Goal: Task Accomplishment & Management: Manage account settings

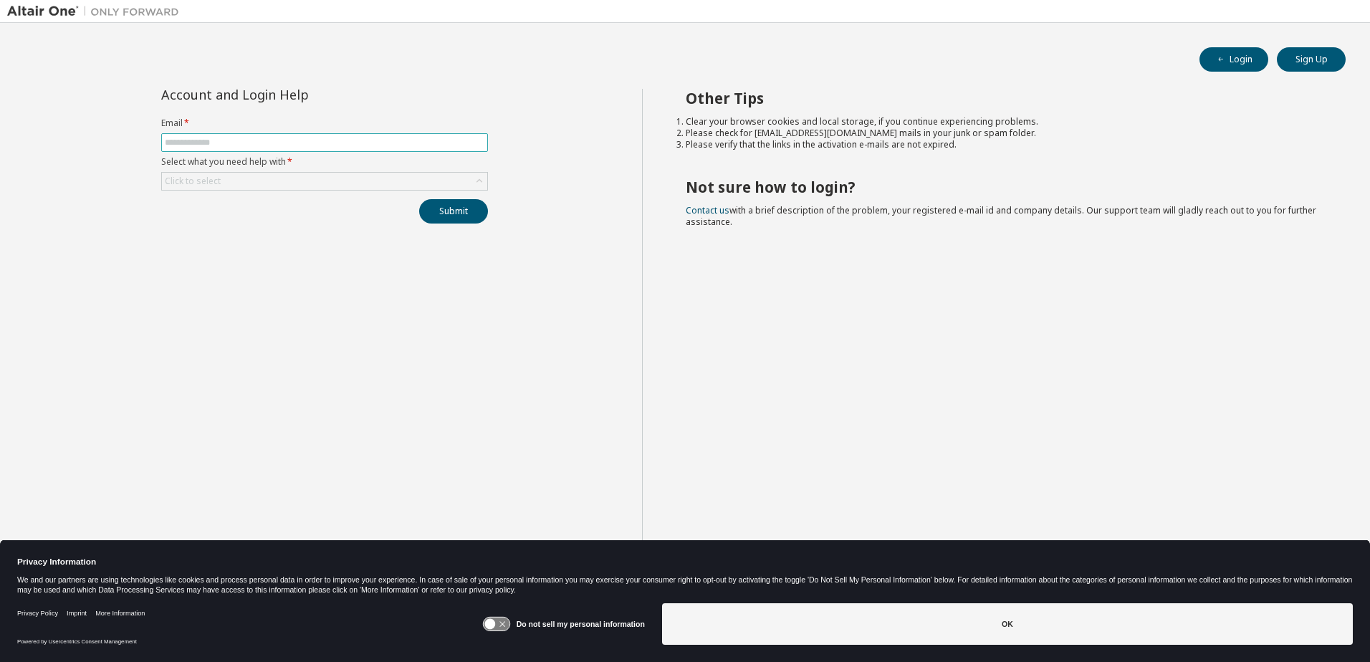
click at [183, 139] on input "text" at bounding box center [325, 142] width 320 height 11
type input "**********"
click at [475, 176] on icon at bounding box center [479, 181] width 14 height 14
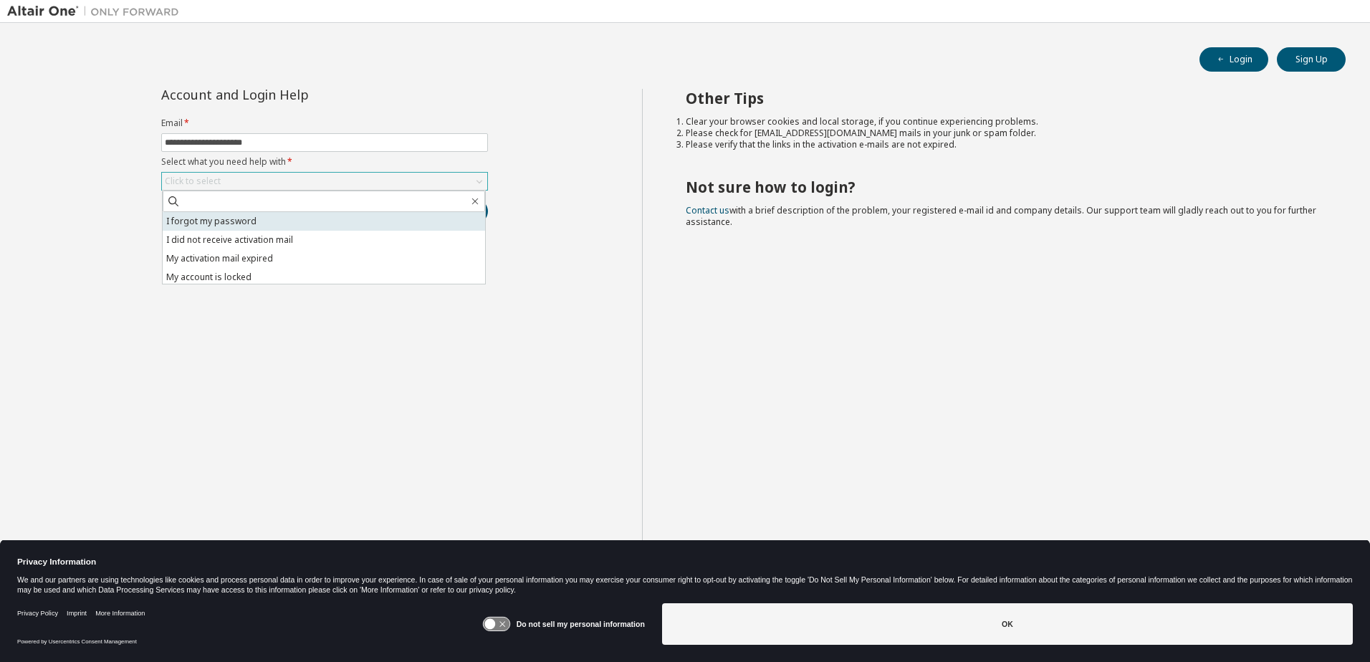
click at [236, 222] on li "I forgot my password" at bounding box center [324, 221] width 322 height 19
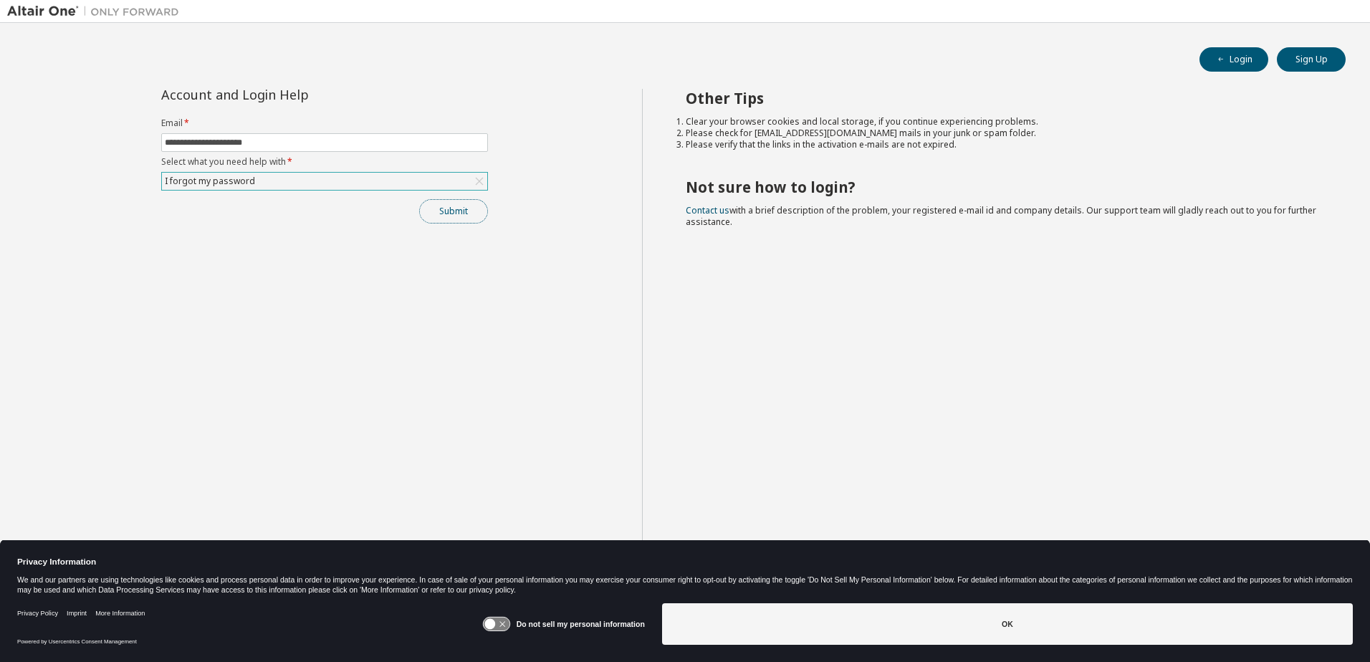
click at [447, 214] on button "Submit" at bounding box center [453, 211] width 69 height 24
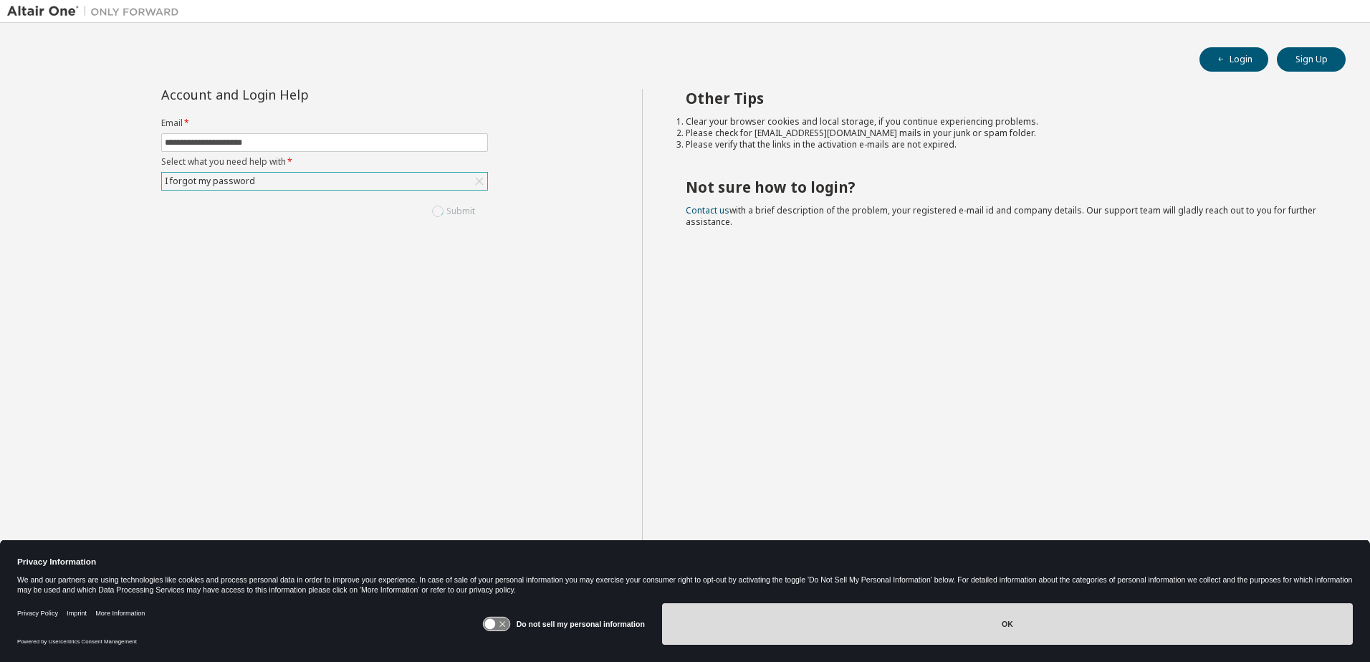
click at [1012, 625] on button "OK" at bounding box center [1007, 624] width 691 height 42
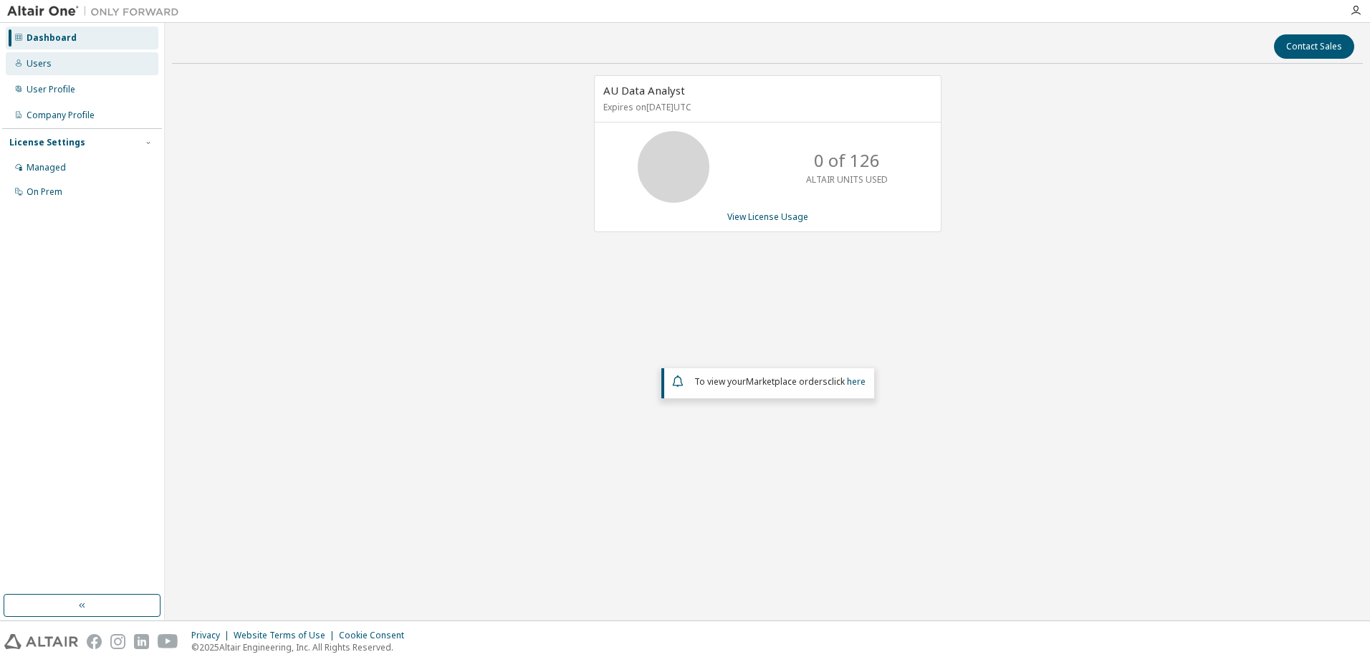
click at [41, 65] on div "Users" at bounding box center [39, 63] width 25 height 11
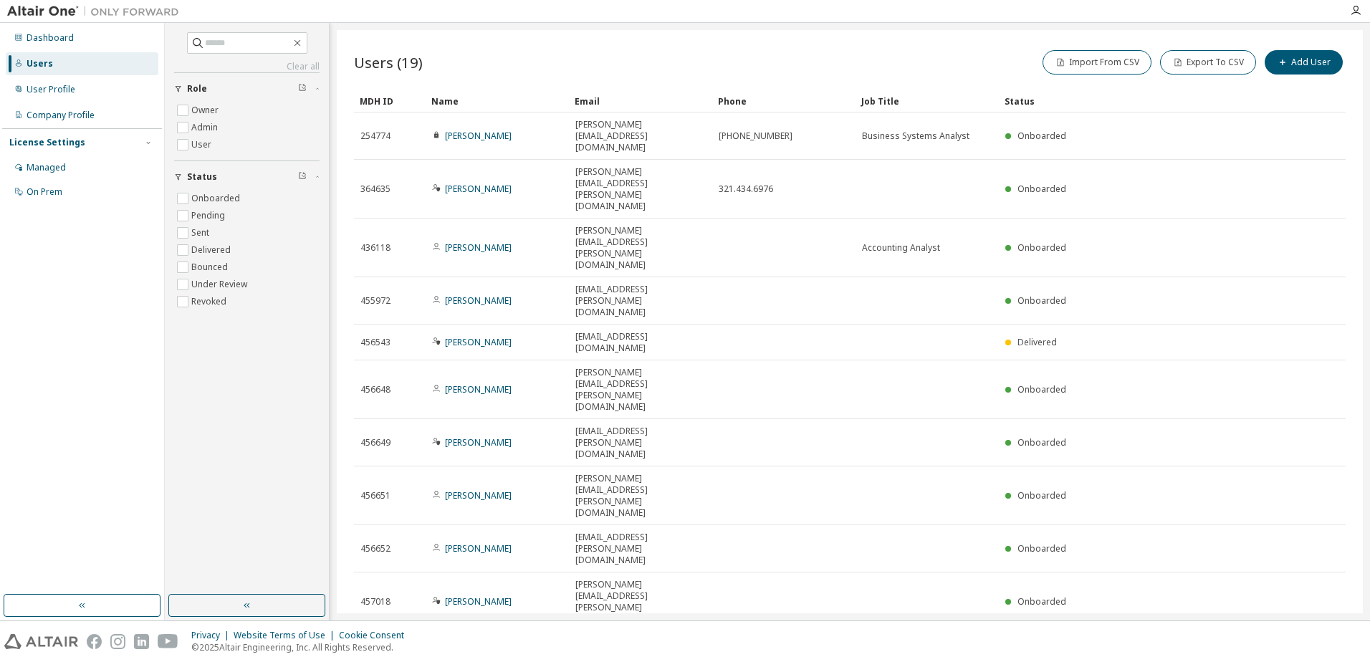
click at [1156, 650] on icon "button" at bounding box center [1155, 651] width 4 height 2
click at [1157, 433] on div "30" at bounding box center [1194, 429] width 115 height 17
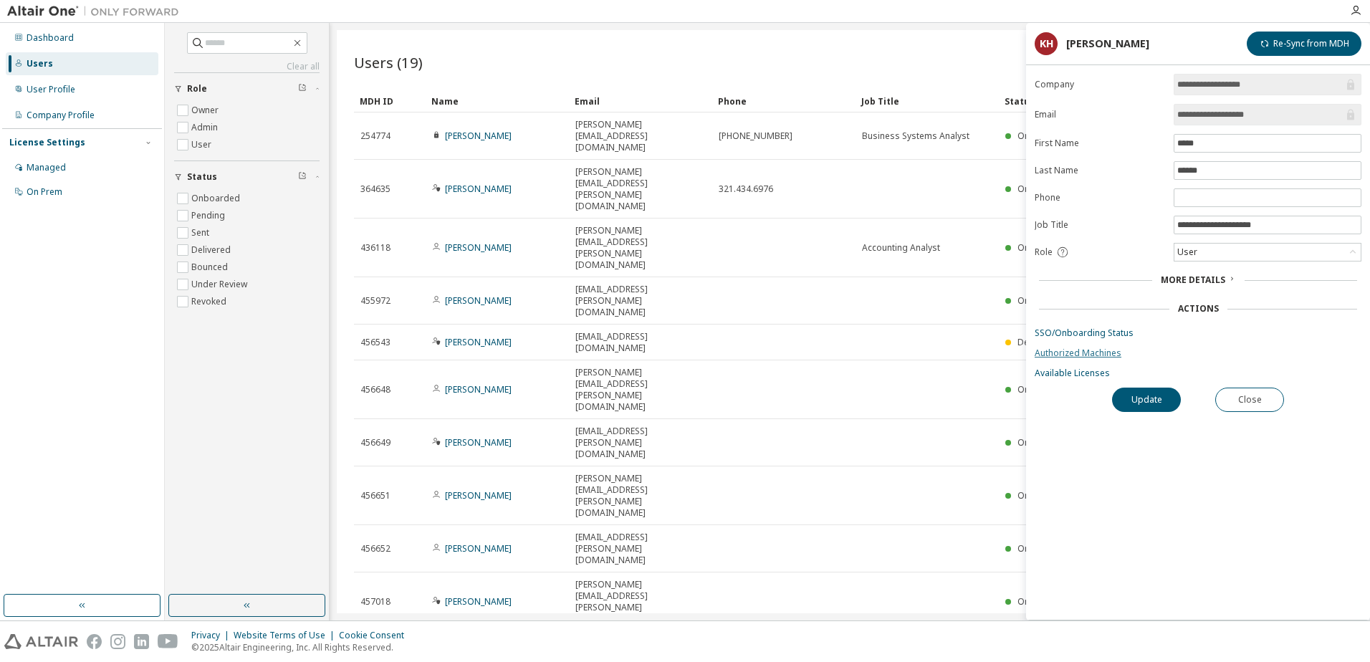
click at [1073, 350] on link "Authorized Machines" at bounding box center [1198, 353] width 327 height 11
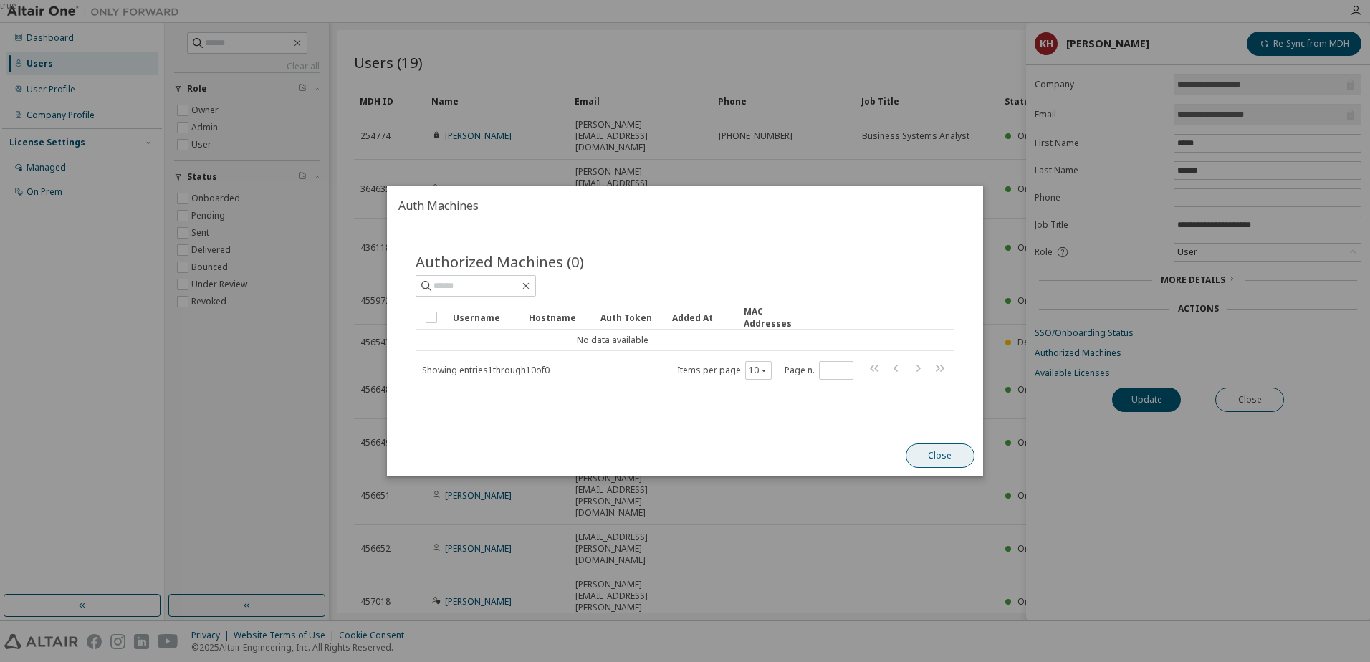
click at [931, 462] on button "Close" at bounding box center [940, 456] width 69 height 24
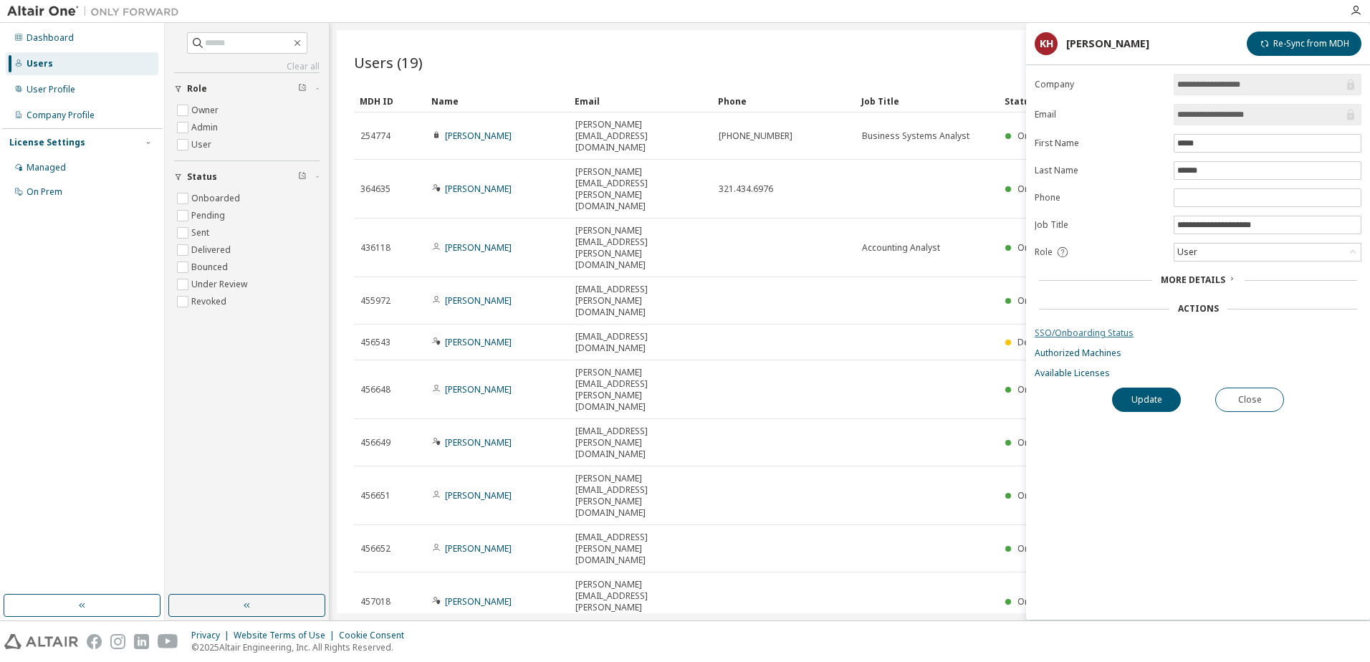
click at [1071, 333] on link "SSO/Onboarding Status" at bounding box center [1198, 332] width 327 height 11
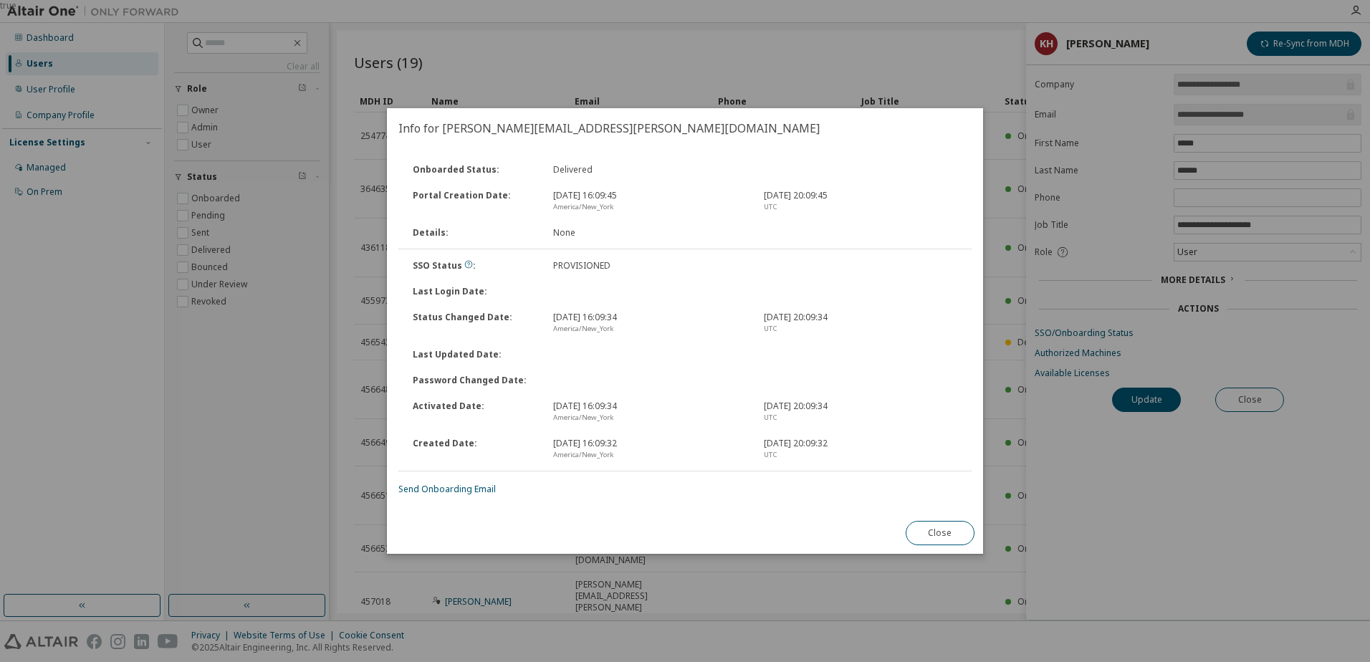
click at [87, 295] on div "true" at bounding box center [685, 331] width 1370 height 662
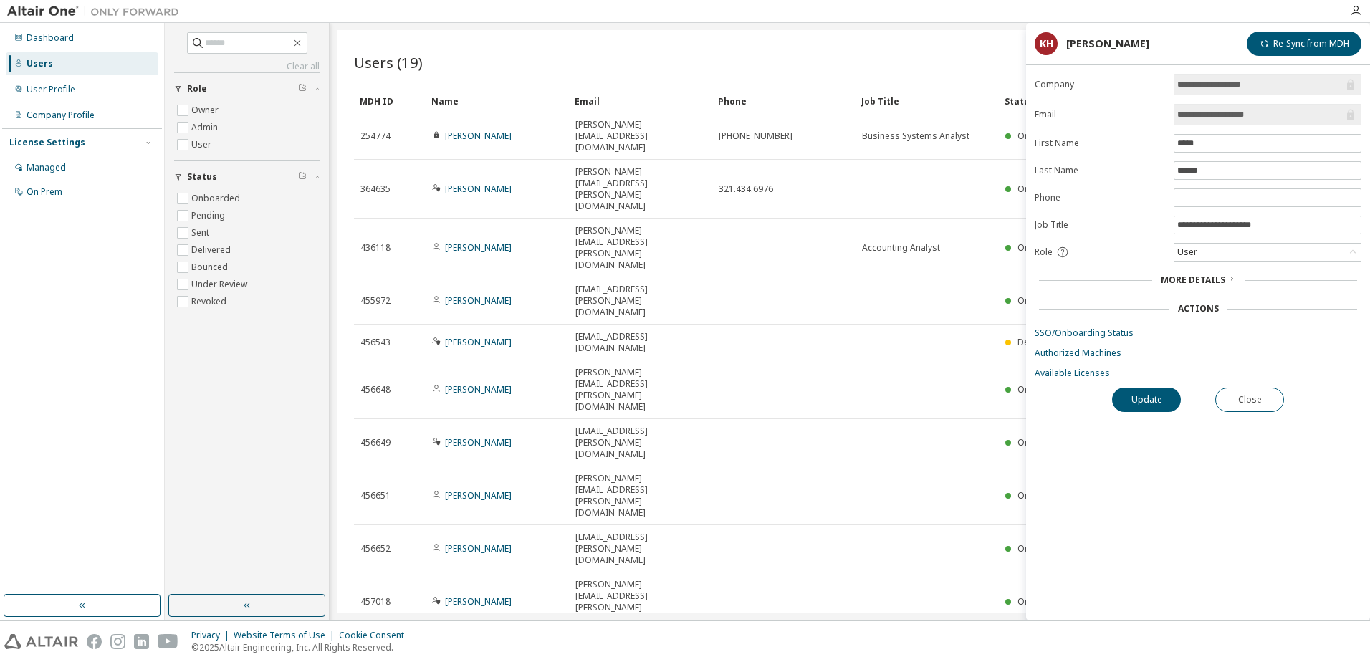
click at [1107, 330] on link "SSO/Onboarding Status" at bounding box center [1198, 332] width 327 height 11
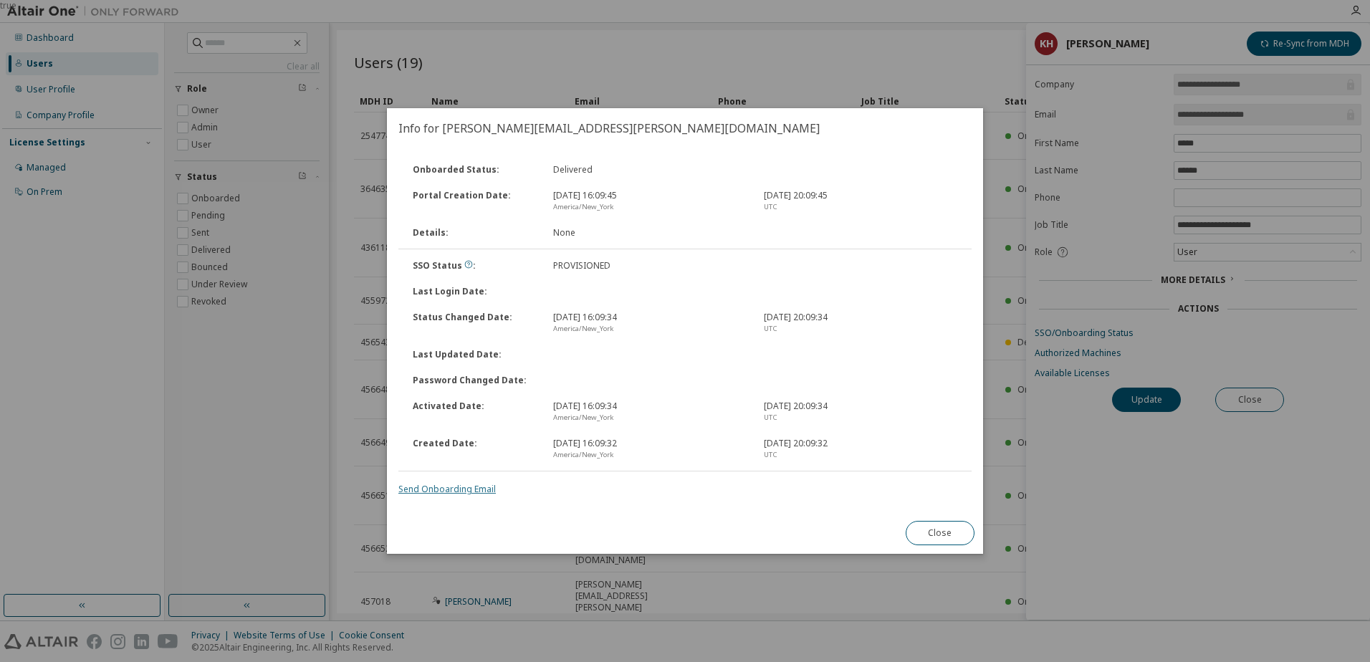
click at [450, 486] on link "Send Onboarding Email" at bounding box center [446, 489] width 97 height 12
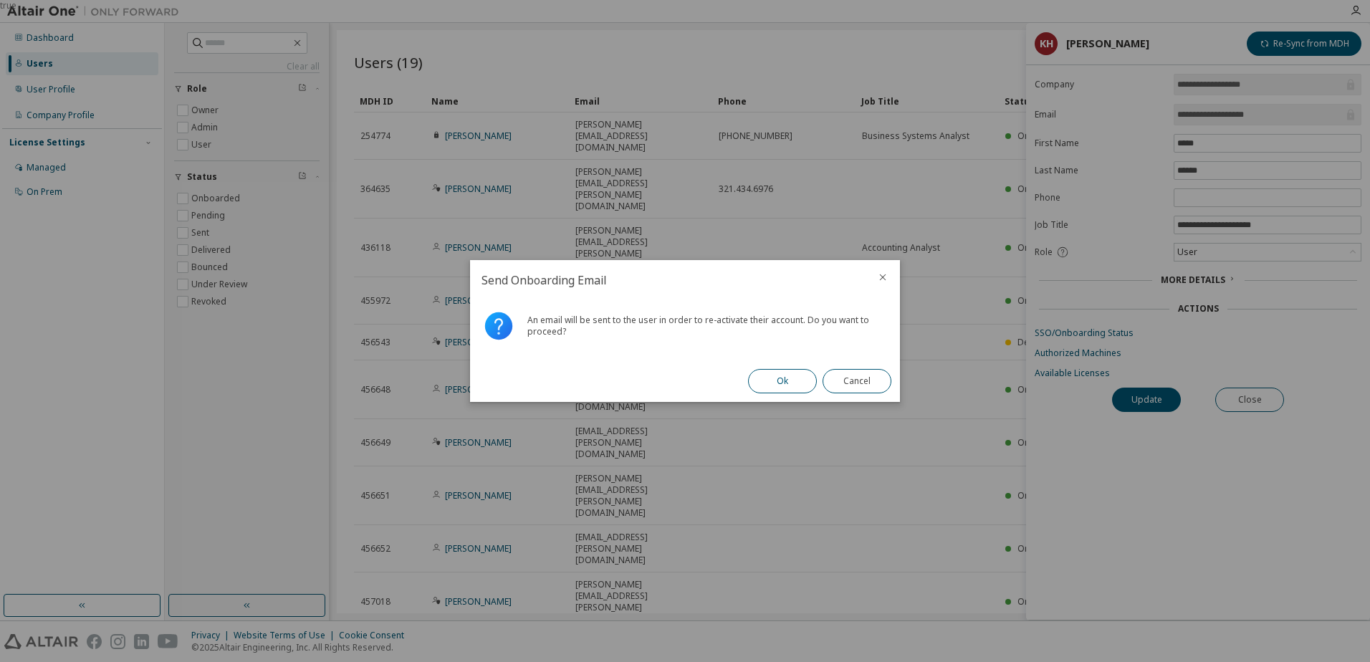
click at [783, 378] on button "Ok" at bounding box center [782, 381] width 69 height 24
click at [866, 383] on button "Close" at bounding box center [857, 381] width 69 height 24
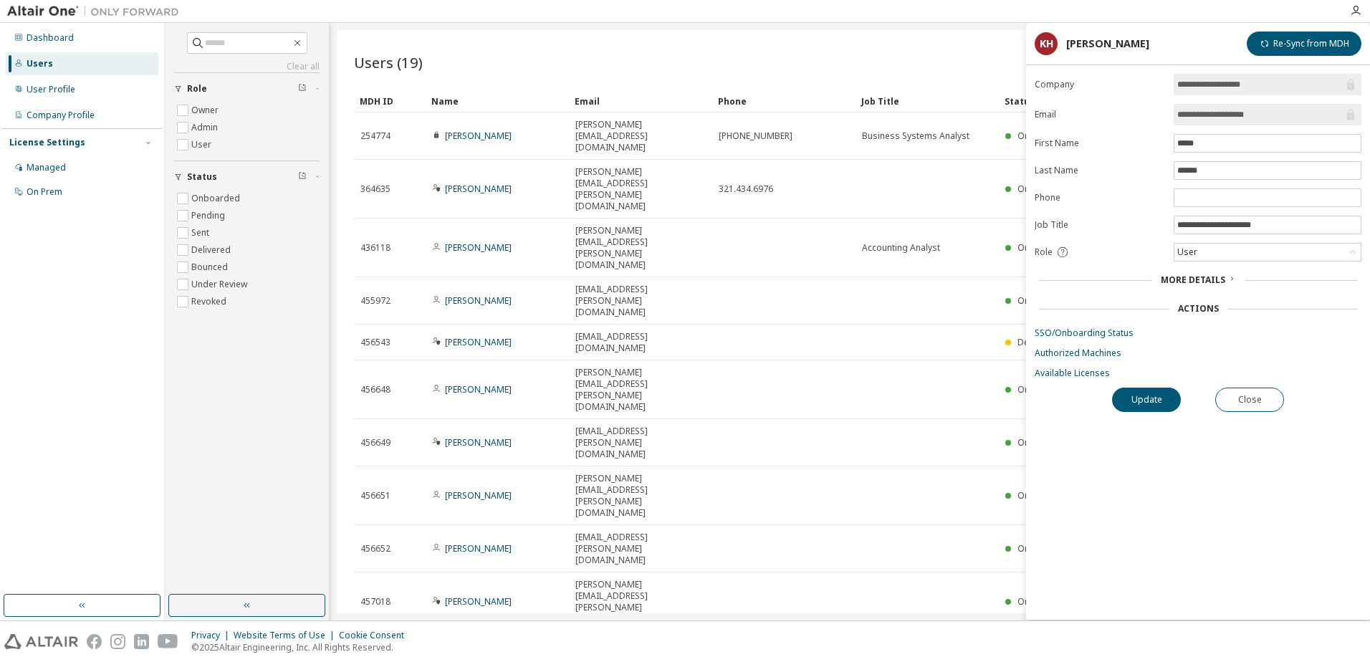
click at [1279, 47] on button "Re-Sync from MDH" at bounding box center [1304, 44] width 115 height 24
click at [498, 57] on div "Users (19) Import From CSV Export To CSV Add User" at bounding box center [850, 62] width 992 height 30
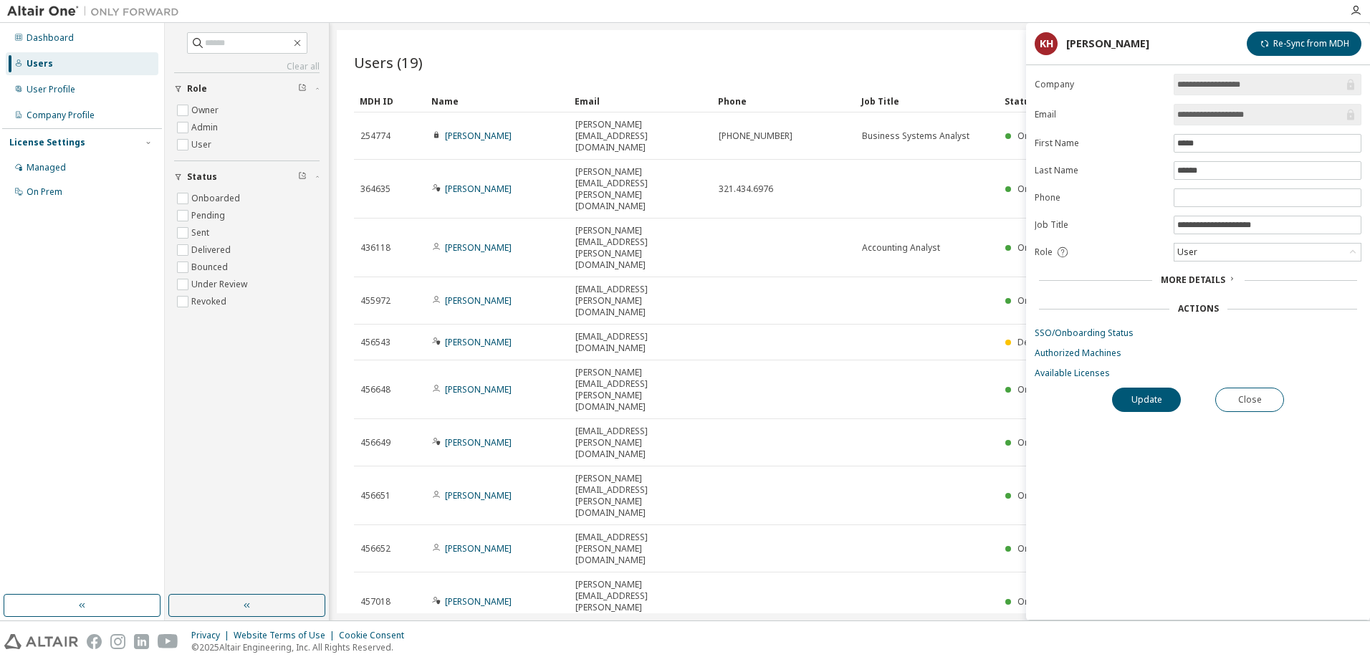
click at [43, 63] on div "Users" at bounding box center [40, 63] width 27 height 11
click at [44, 63] on div "Users" at bounding box center [40, 63] width 27 height 11
click at [47, 42] on div "Dashboard" at bounding box center [50, 37] width 47 height 11
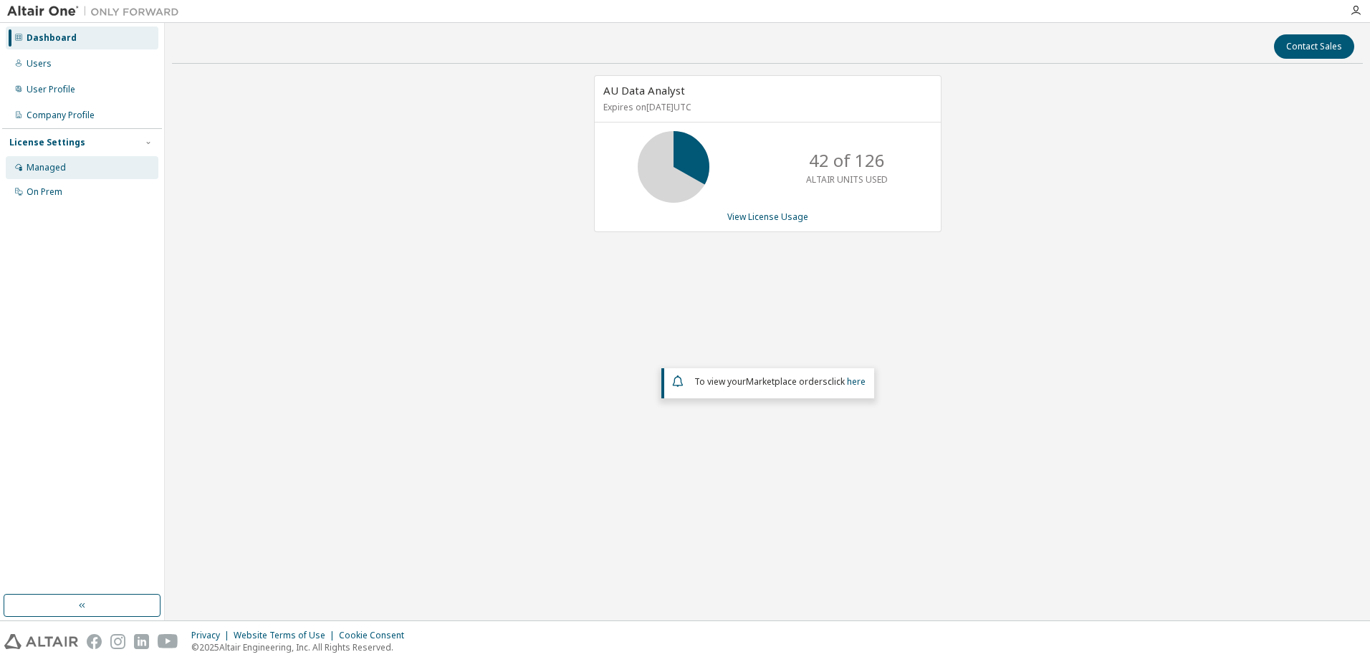
click at [49, 166] on div "Managed" at bounding box center [46, 167] width 39 height 11
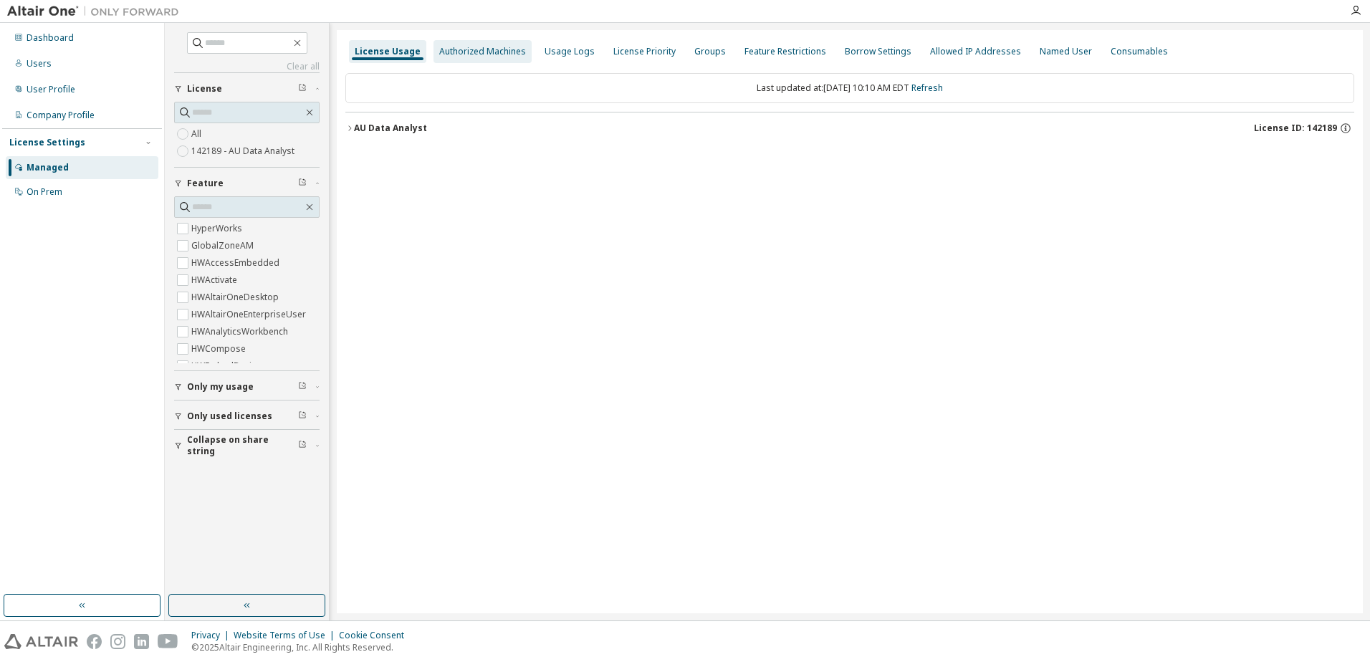
click at [476, 52] on div "Authorized Machines" at bounding box center [482, 51] width 87 height 11
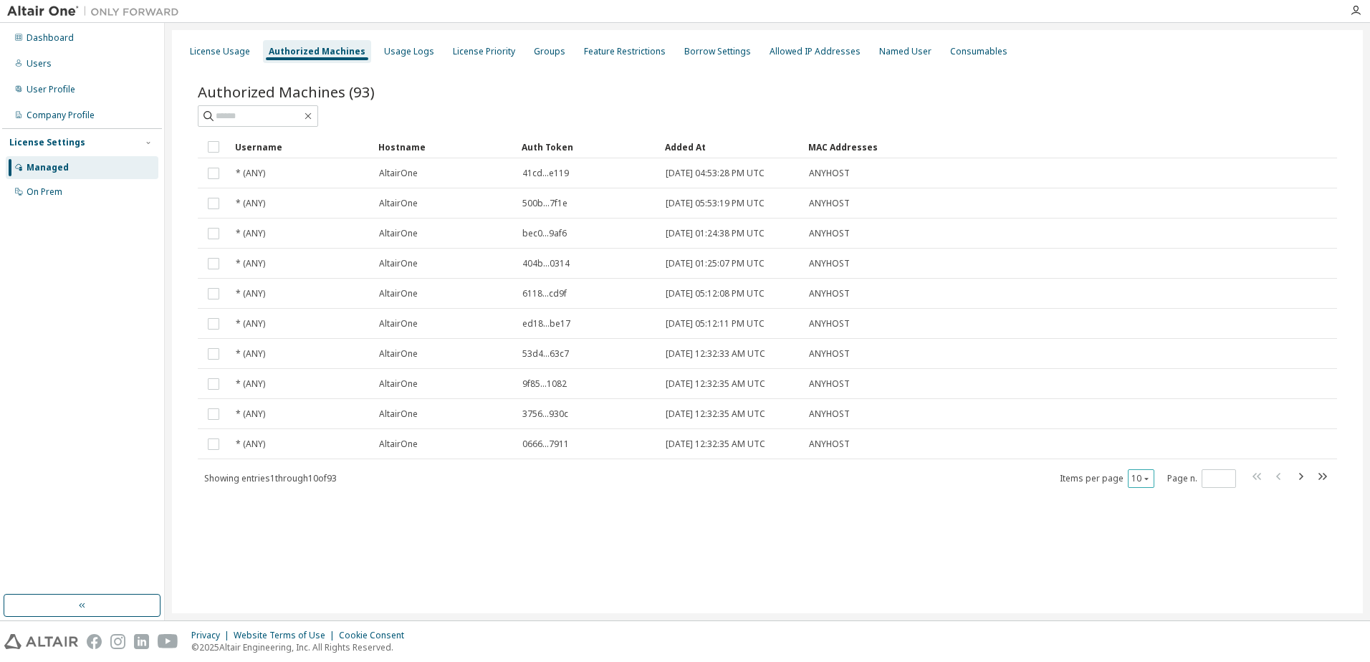
click at [1149, 478] on icon "button" at bounding box center [1146, 478] width 9 height 9
click at [1139, 532] on div "30" at bounding box center [1185, 532] width 115 height 17
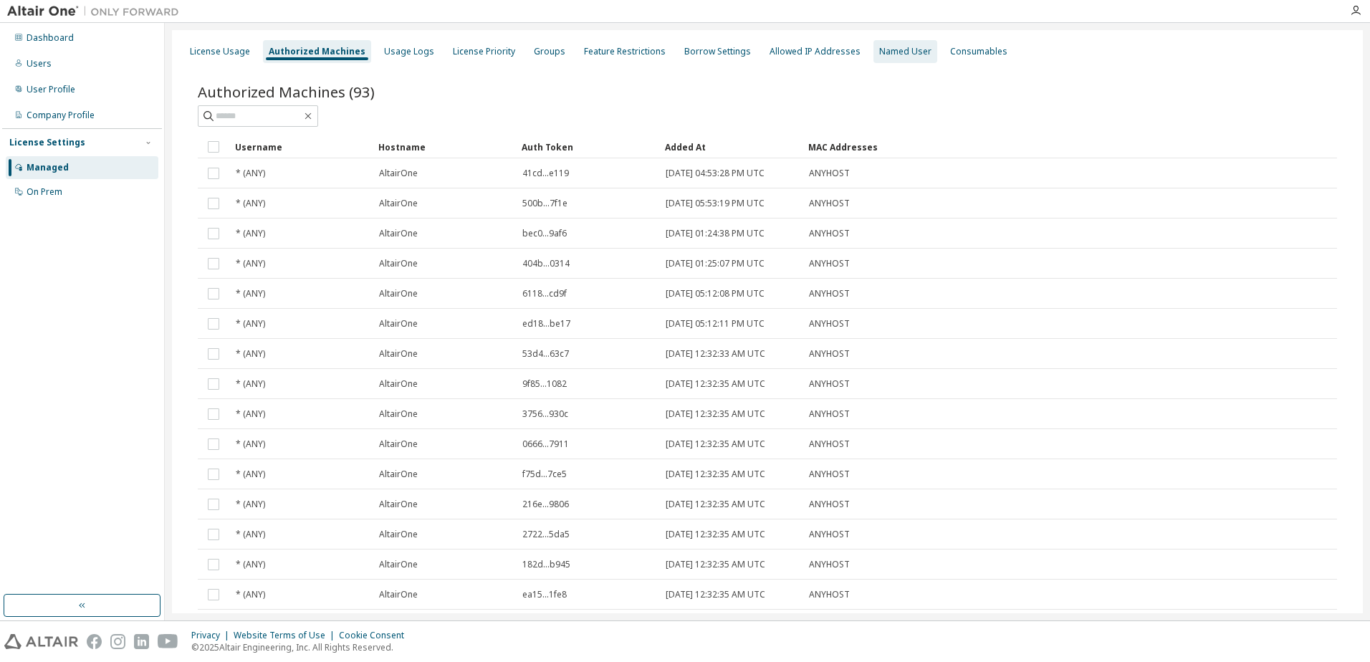
click at [874, 59] on div "Named User" at bounding box center [906, 51] width 64 height 23
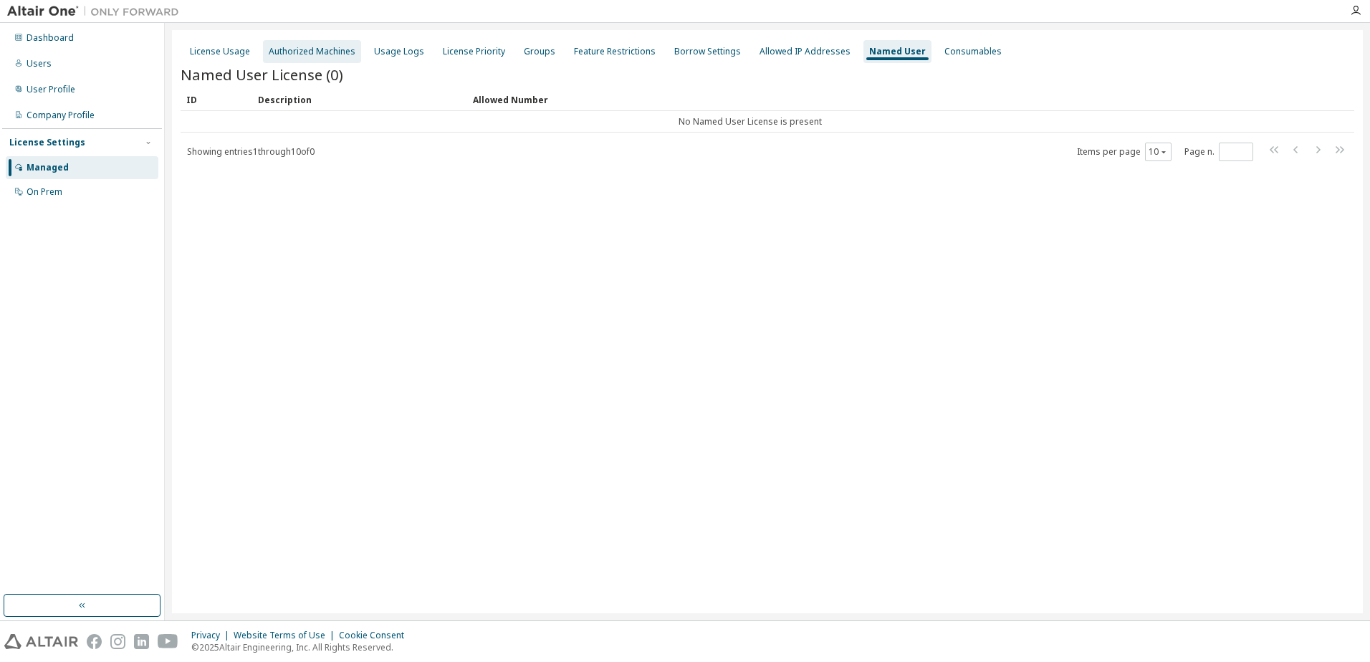
click at [330, 53] on div "Authorized Machines" at bounding box center [312, 51] width 87 height 11
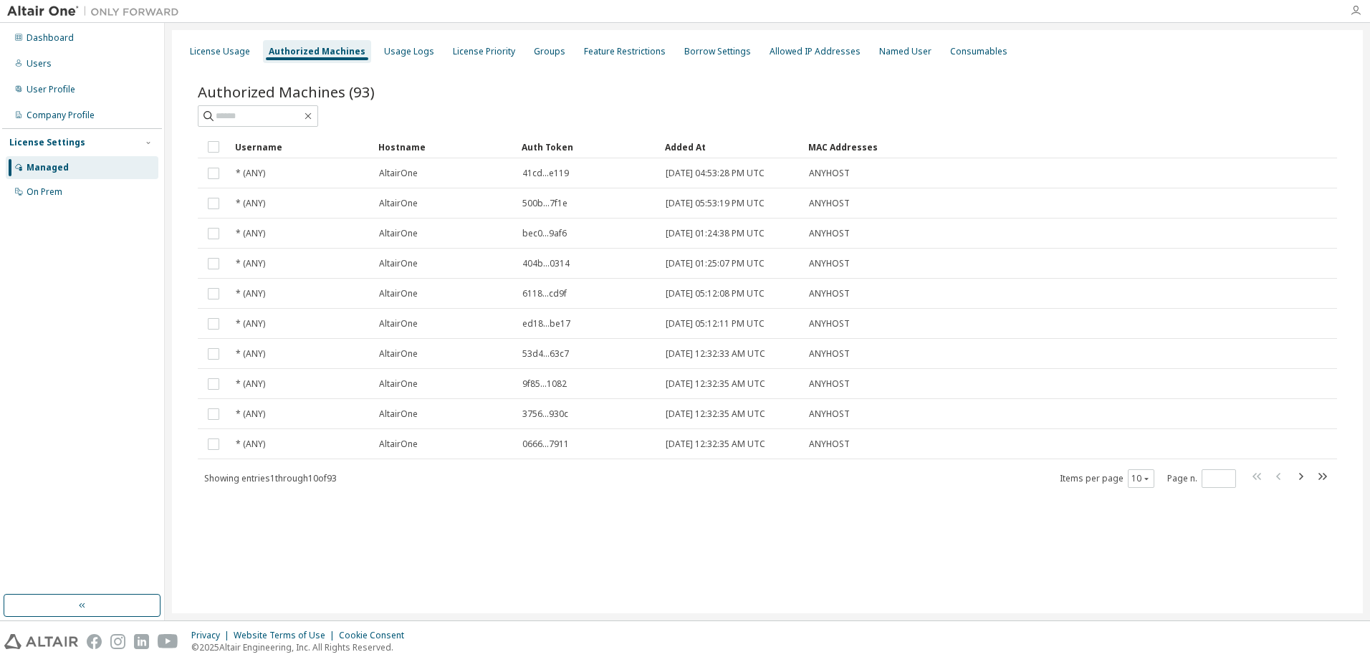
click at [1350, 15] on icon "button" at bounding box center [1355, 10] width 11 height 11
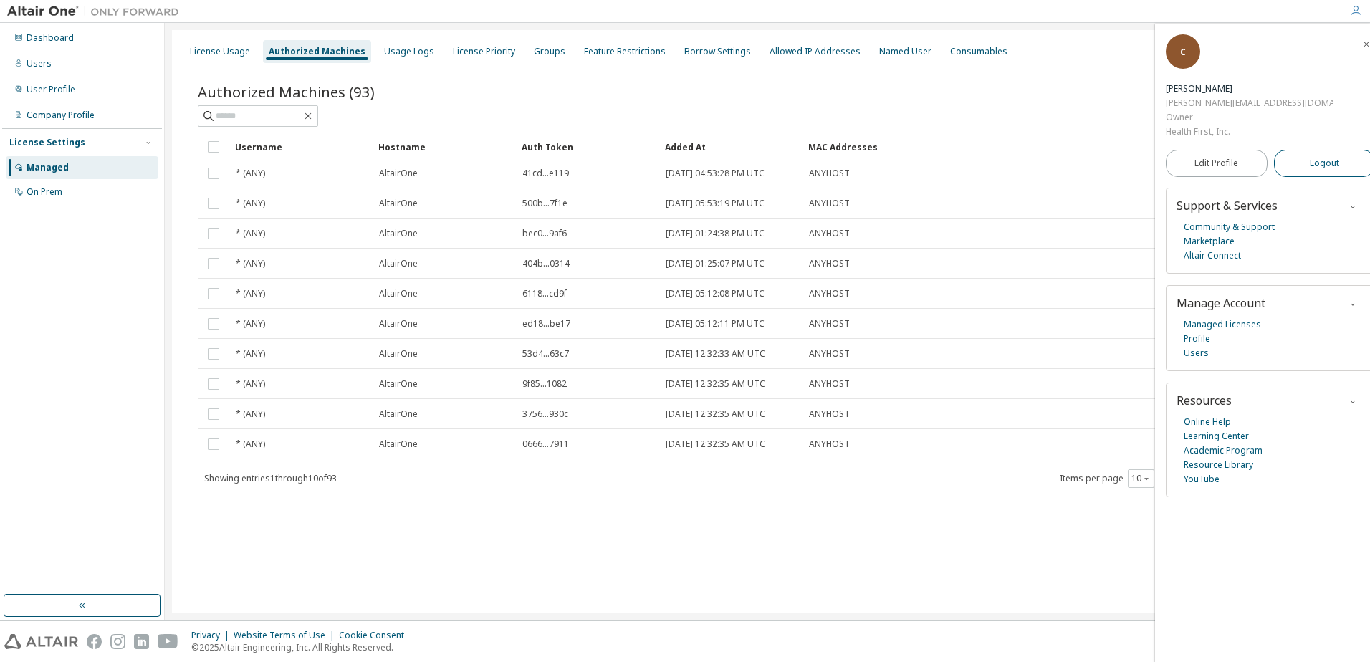
click at [1310, 156] on span "Logout" at bounding box center [1324, 163] width 29 height 14
